Goal: Navigation & Orientation: Find specific page/section

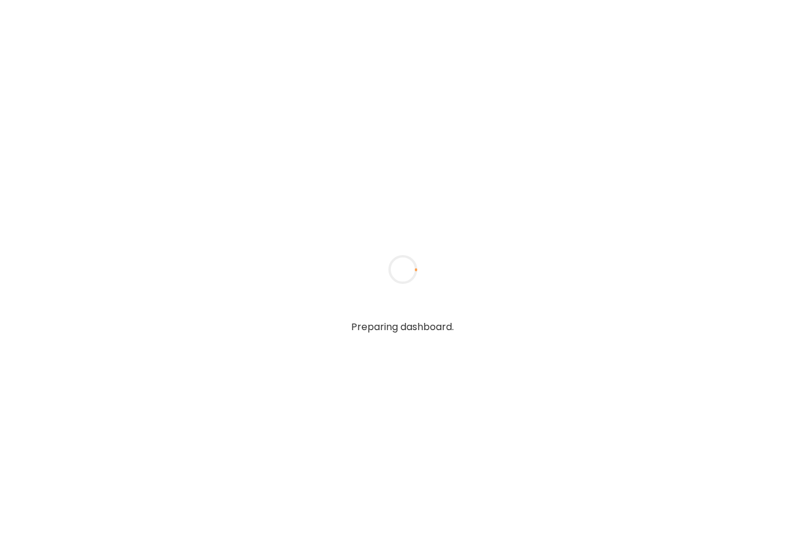
type input "**********"
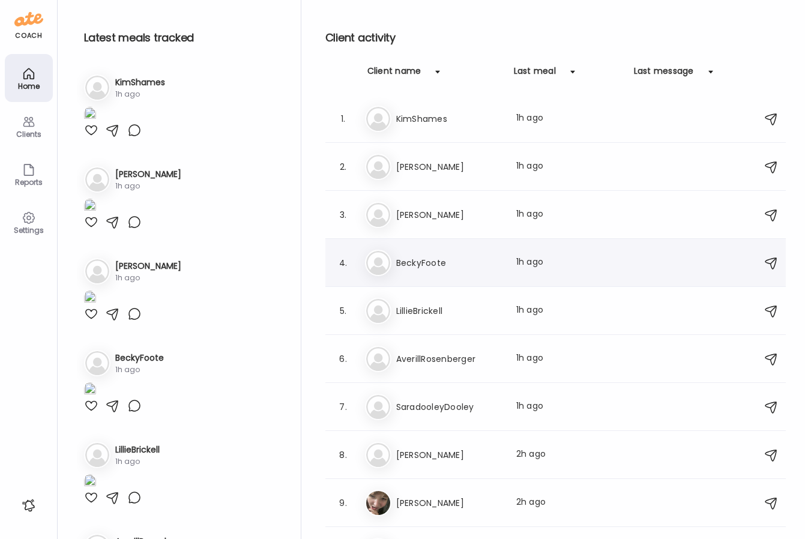
type input "**********"
click at [473, 277] on div "4. Be BeckyFoote Last meal: 1h ago" at bounding box center [555, 263] width 460 height 48
click at [418, 266] on h3 "BeckyFoote" at bounding box center [449, 263] width 106 height 14
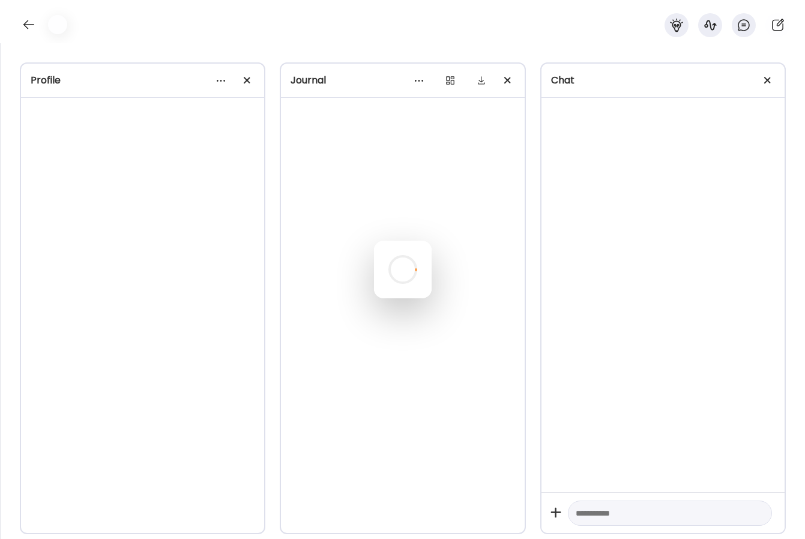
click at [418, 266] on div at bounding box center [403, 270] width 58 height 58
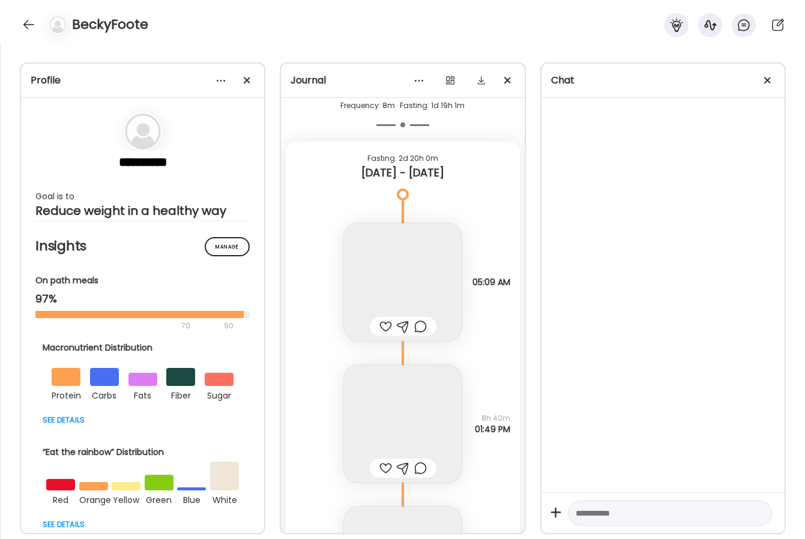
scroll to position [8864, 0]
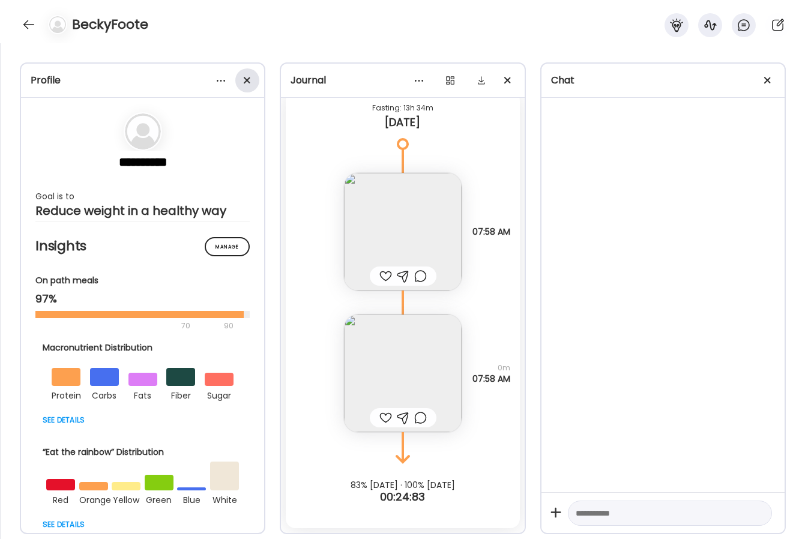
click at [251, 76] on div at bounding box center [247, 80] width 24 height 24
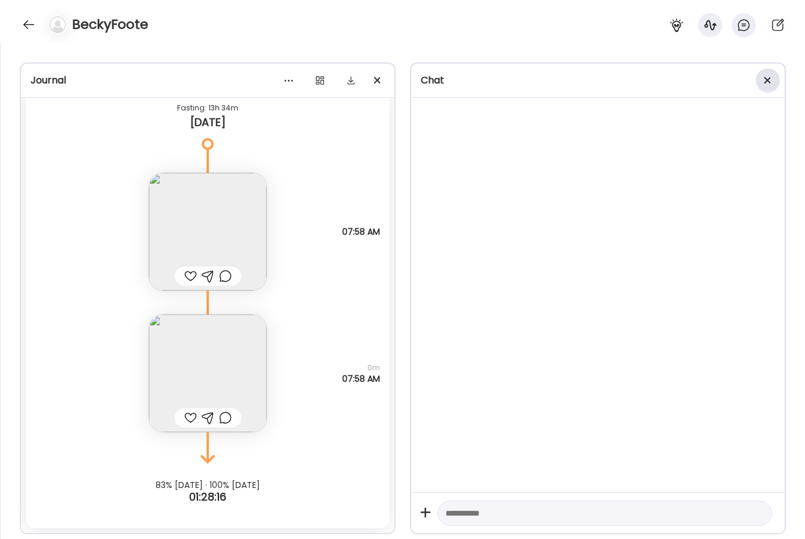
click at [775, 71] on div at bounding box center [768, 80] width 24 height 24
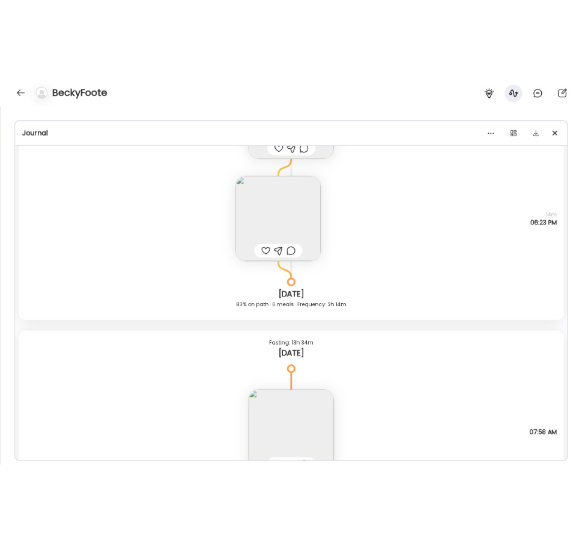
scroll to position [8447, 0]
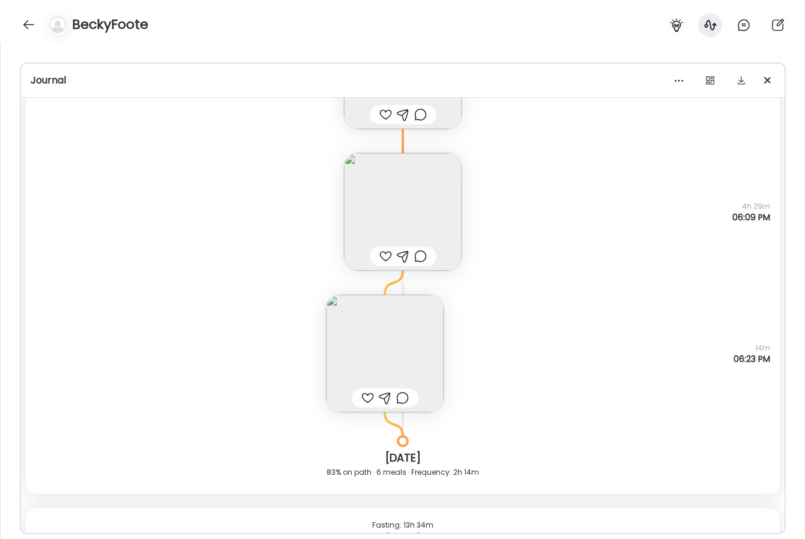
click at [371, 352] on img at bounding box center [385, 354] width 118 height 118
click at [523, 352] on div "Click to zoom AteMate AI" at bounding box center [643, 305] width 240 height 337
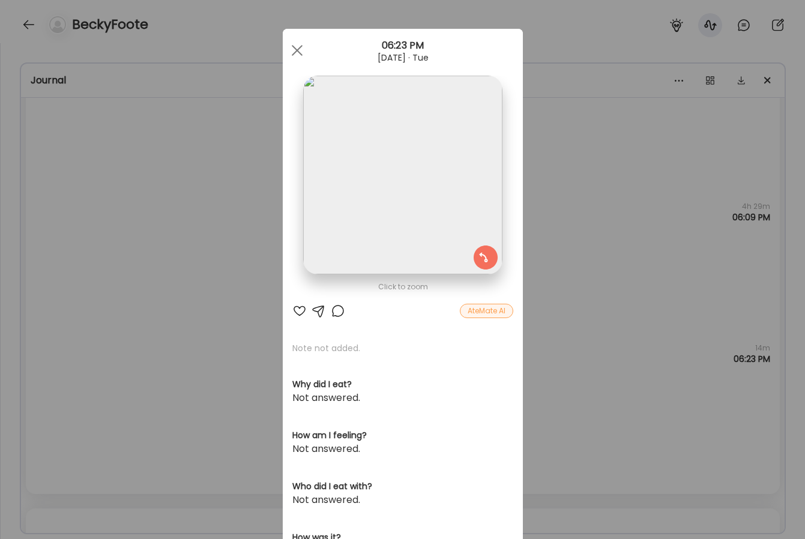
click at [588, 183] on div "Ate Coach Dashboard Wahoo! It’s official Take a moment to set up your Coach Pro…" at bounding box center [402, 269] width 805 height 539
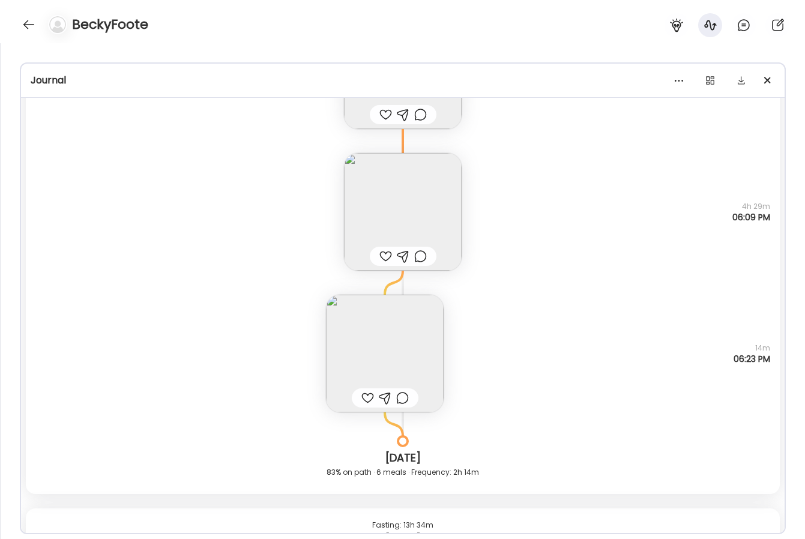
click at [436, 182] on img at bounding box center [403, 212] width 118 height 118
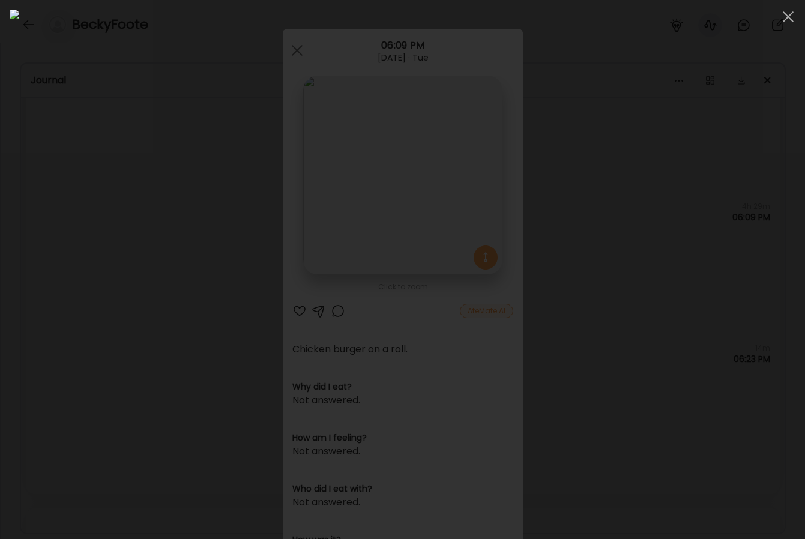
click at [577, 183] on img at bounding box center [403, 270] width 786 height 520
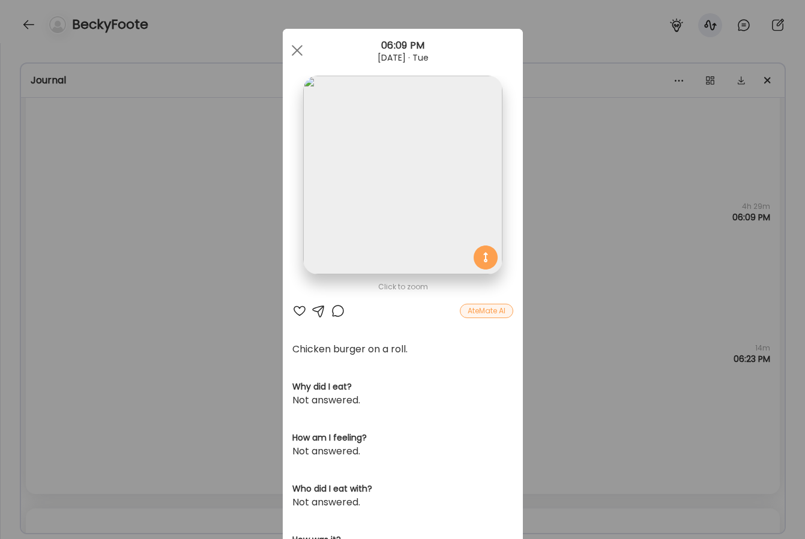
click at [579, 178] on div "Ate Coach Dashboard Wahoo! It’s official Take a moment to set up your Coach Pro…" at bounding box center [402, 269] width 805 height 539
